Goal: Communication & Community: Answer question/provide support

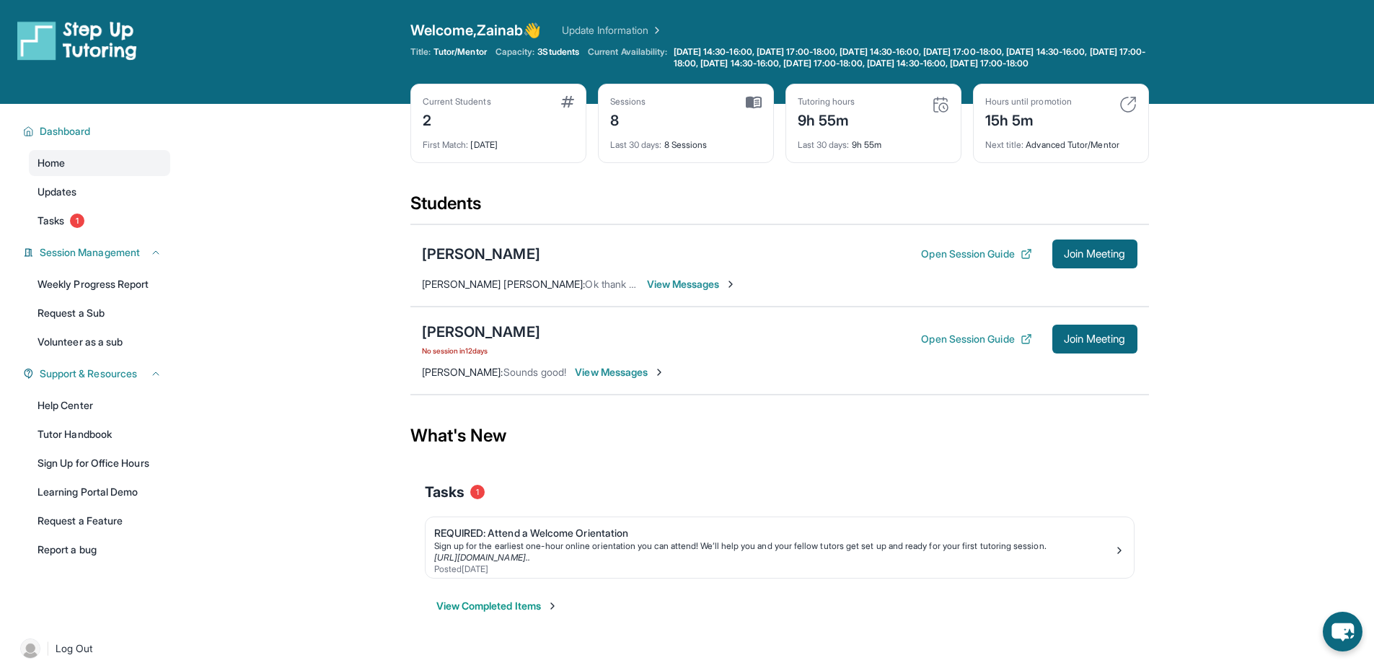
click at [647, 291] on span "View Messages" at bounding box center [692, 284] width 90 height 14
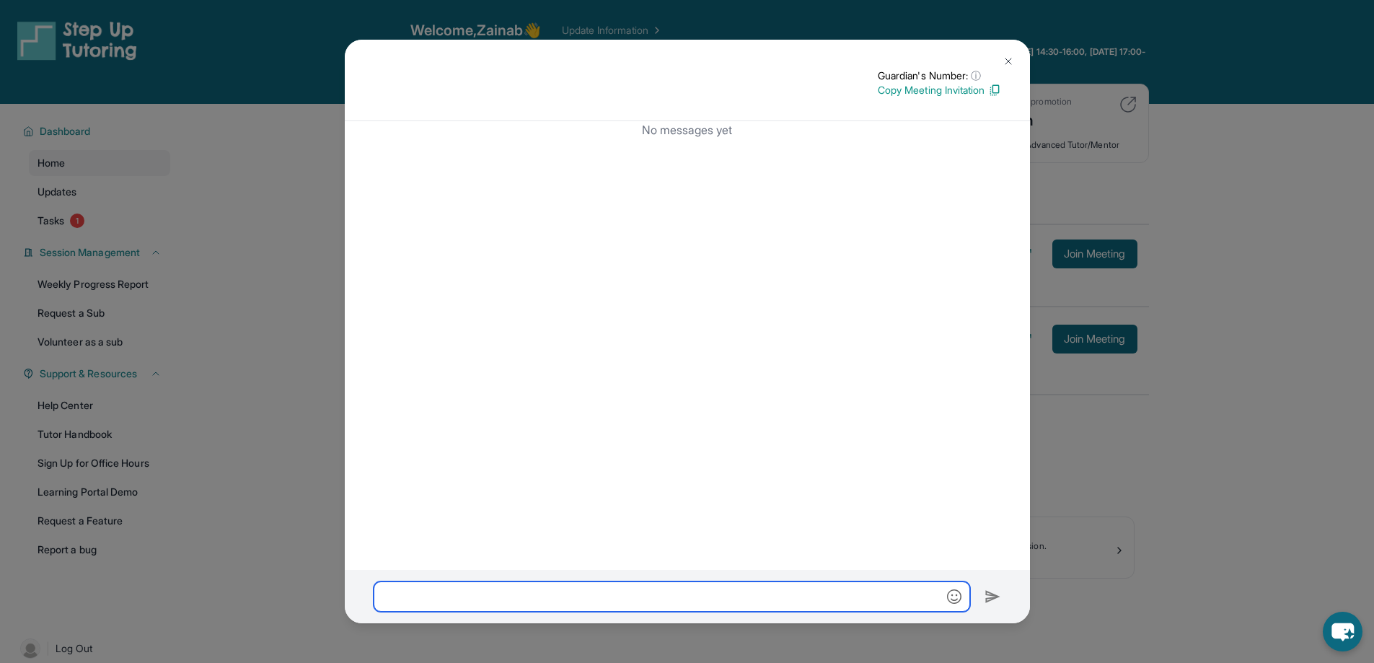
click at [576, 596] on input "text" at bounding box center [672, 596] width 596 height 30
type input "**"
drag, startPoint x: 409, startPoint y: 592, endPoint x: 257, endPoint y: 581, distance: 152.6
click at [257, 581] on div "Guardian's Number: ⓘ This isn't the guardian's real number — it's a private for…" at bounding box center [687, 331] width 1374 height 663
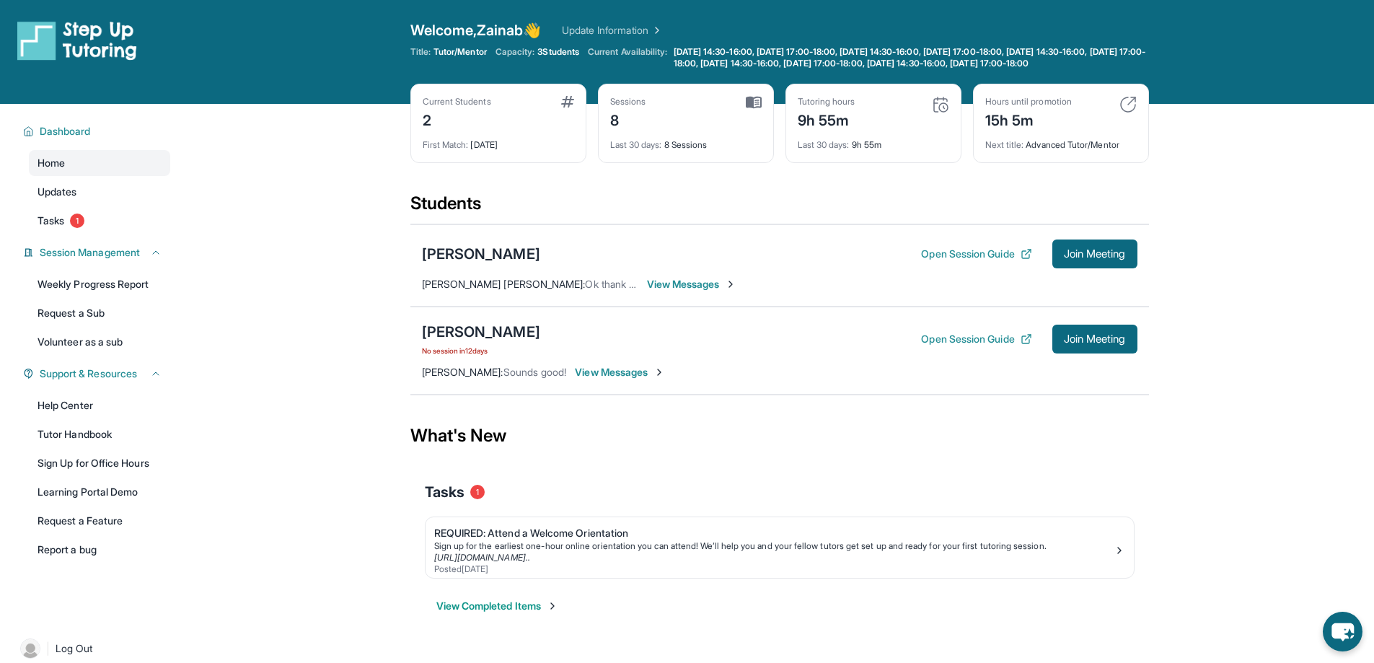
click at [663, 32] on img at bounding box center [655, 30] width 14 height 14
